Goal: Information Seeking & Learning: Understand process/instructions

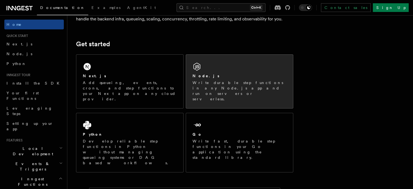
click at [223, 77] on div "Node.js" at bounding box center [239, 76] width 94 height 6
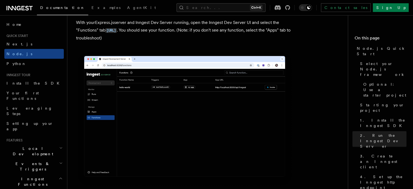
scroll to position [1316, 0]
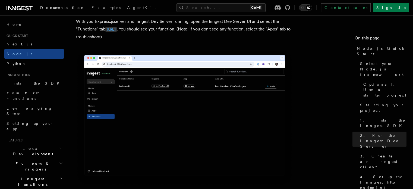
click at [117, 32] on code "[URL]" at bounding box center [110, 29] width 11 height 5
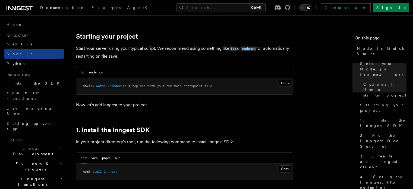
scroll to position [251, 0]
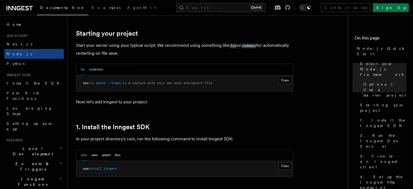
click at [97, 71] on button "nodemon" at bounding box center [96, 69] width 14 height 11
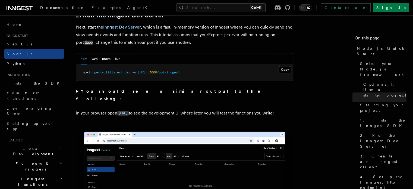
scroll to position [435, 0]
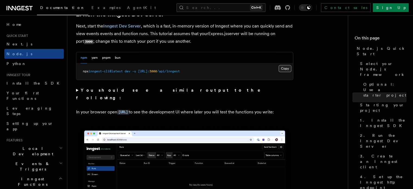
click at [284, 67] on button "Copy Copied" at bounding box center [284, 68] width 13 height 7
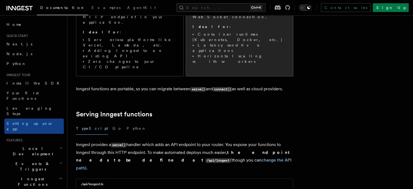
scroll to position [87, 0]
